Goal: Check status: Check status

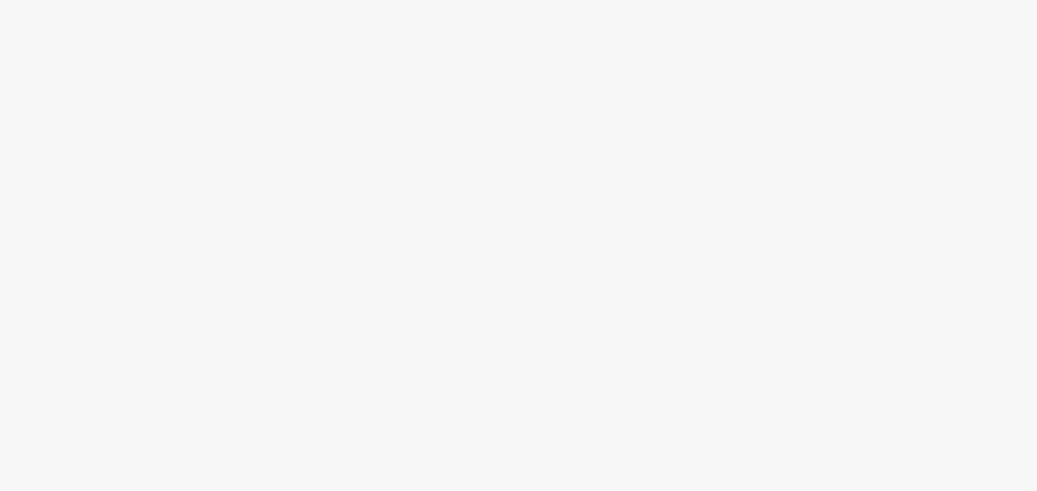
scroll to position [69, 0]
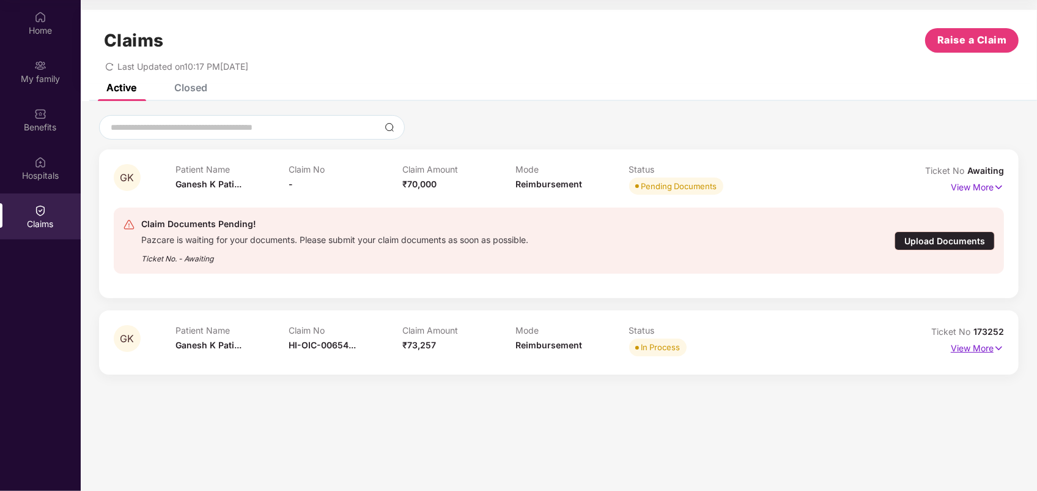
click at [977, 347] on p "View More" at bounding box center [977, 346] width 53 height 17
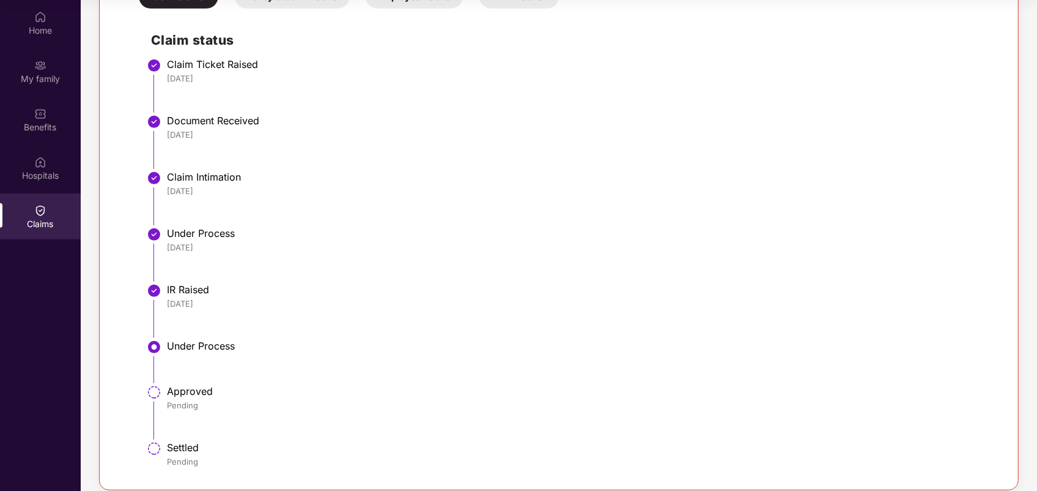
scroll to position [470, 0]
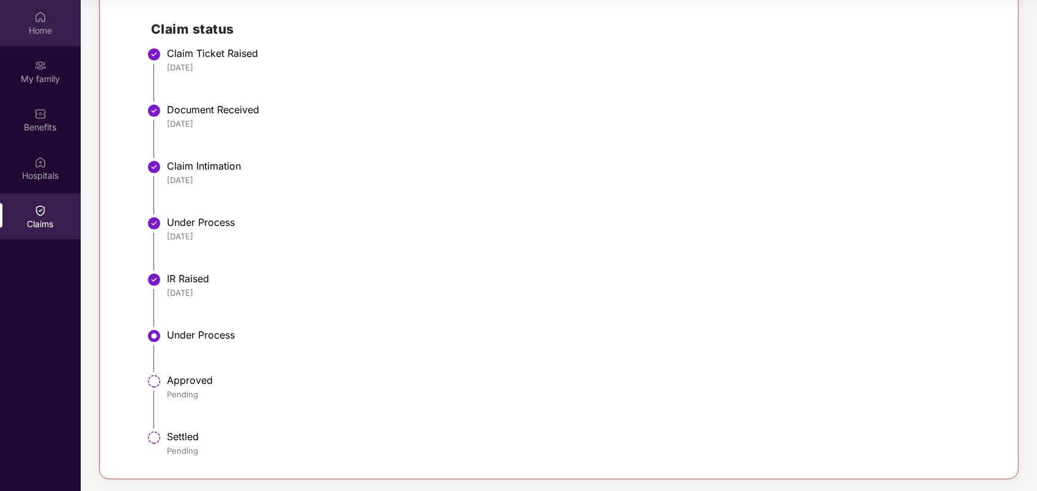
click at [44, 20] on img at bounding box center [40, 17] width 12 height 12
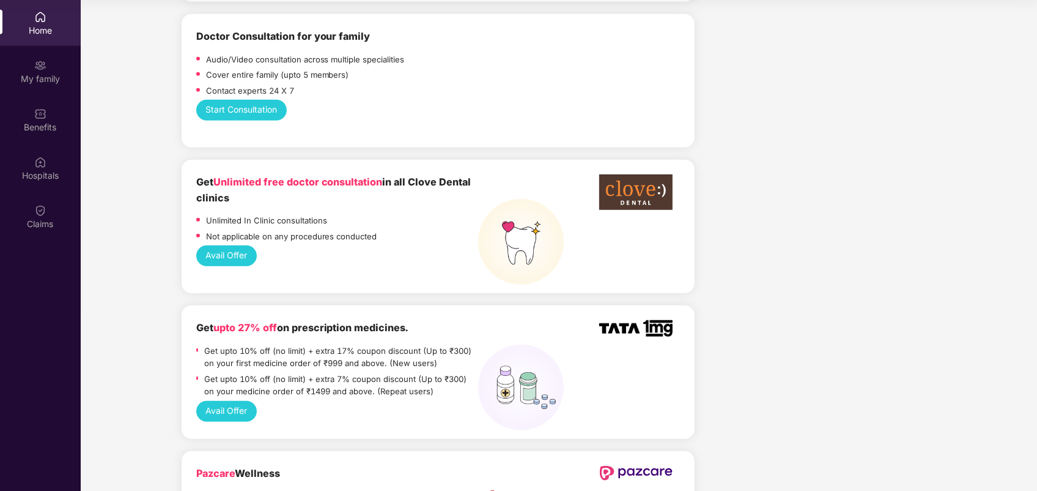
scroll to position [841, 0]
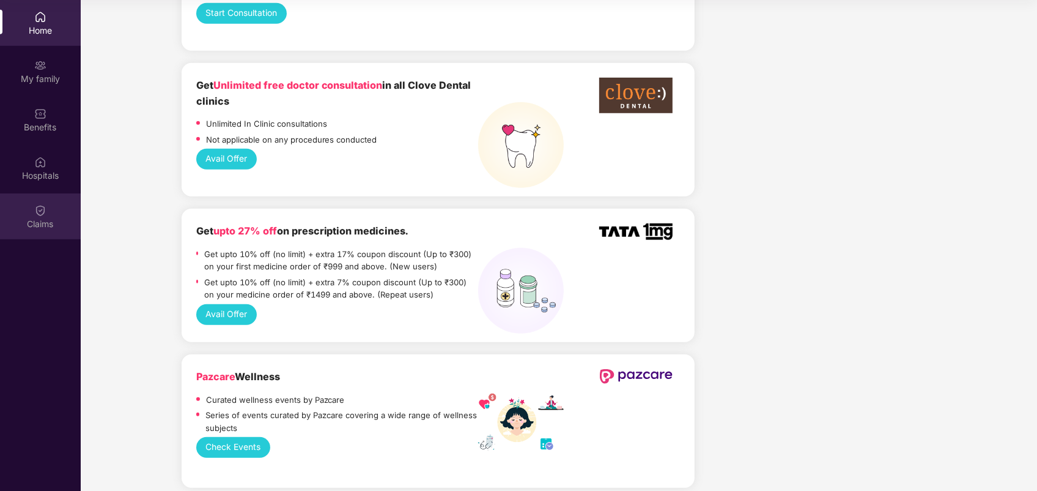
click at [41, 200] on div "Claims" at bounding box center [40, 216] width 81 height 46
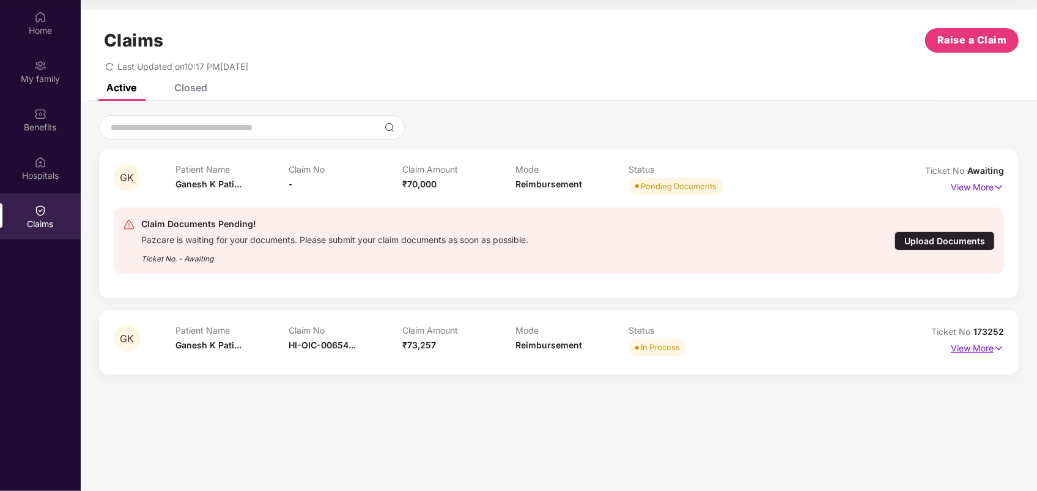
click at [988, 347] on p "View More" at bounding box center [977, 346] width 53 height 17
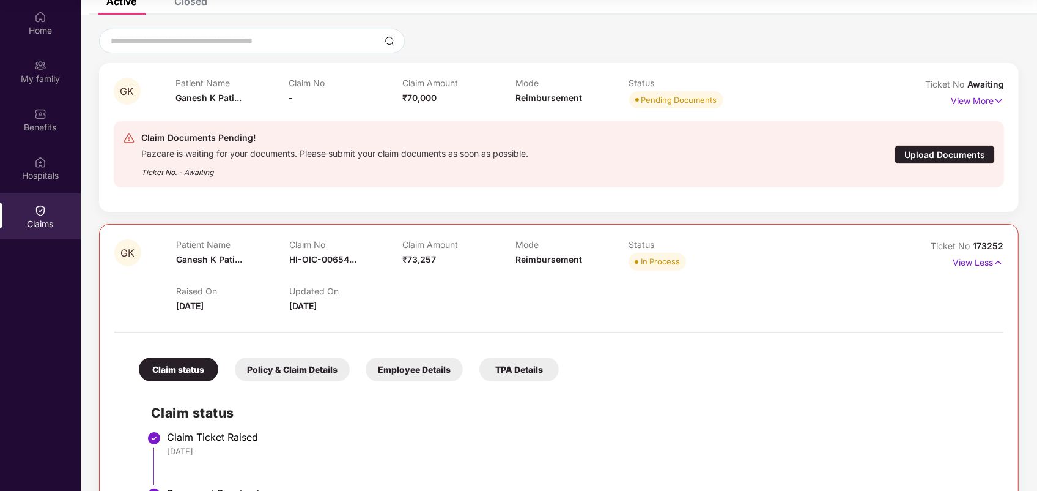
scroll to position [76, 0]
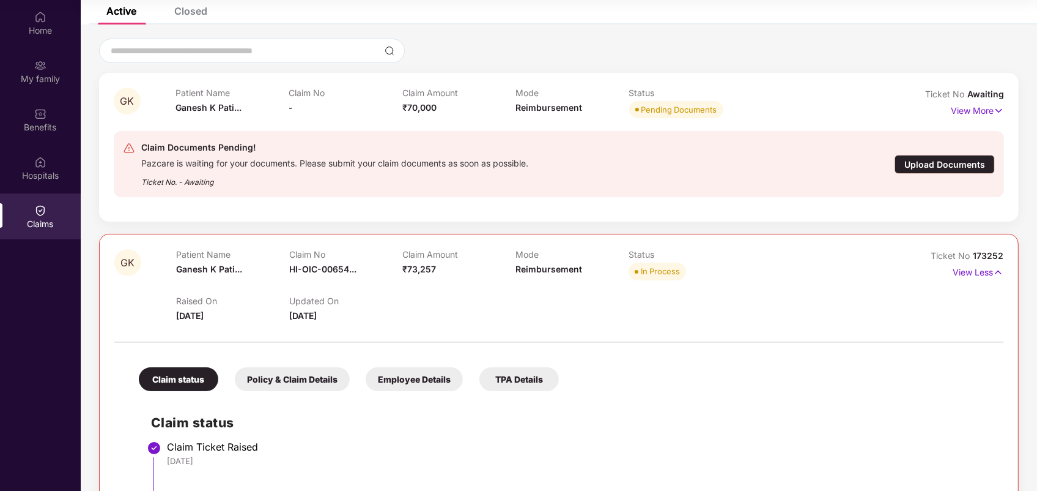
click at [46, 219] on div "Claims" at bounding box center [40, 224] width 81 height 12
click at [37, 31] on div "Home" at bounding box center [40, 30] width 81 height 12
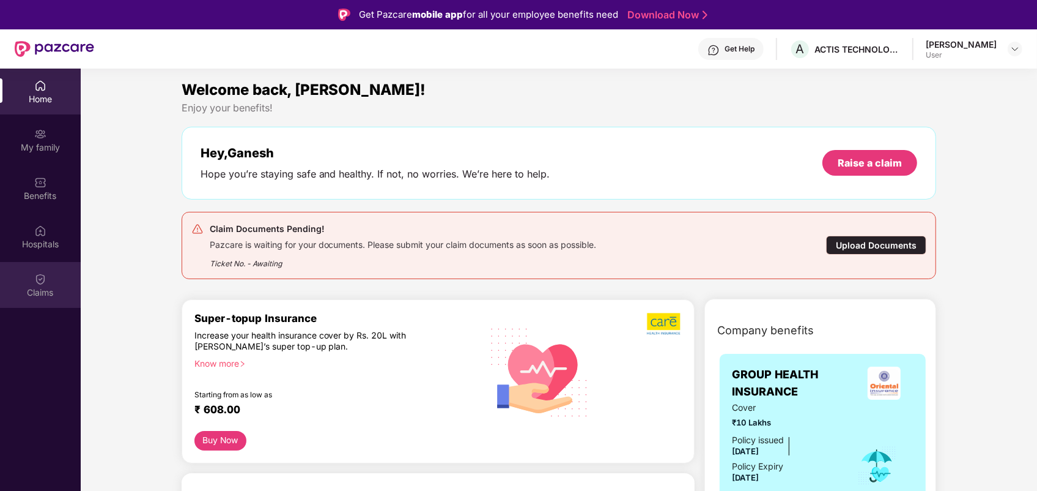
click at [39, 291] on div "Claims" at bounding box center [40, 292] width 81 height 12
